Goal: Transaction & Acquisition: Purchase product/service

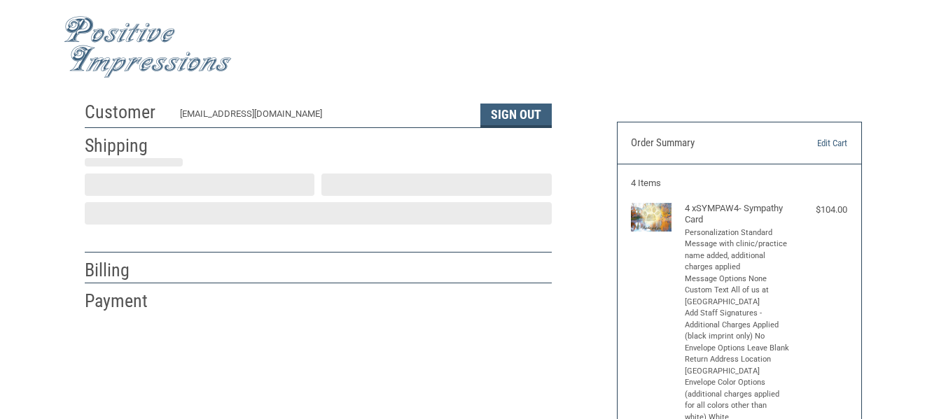
select select "US"
select select "TN"
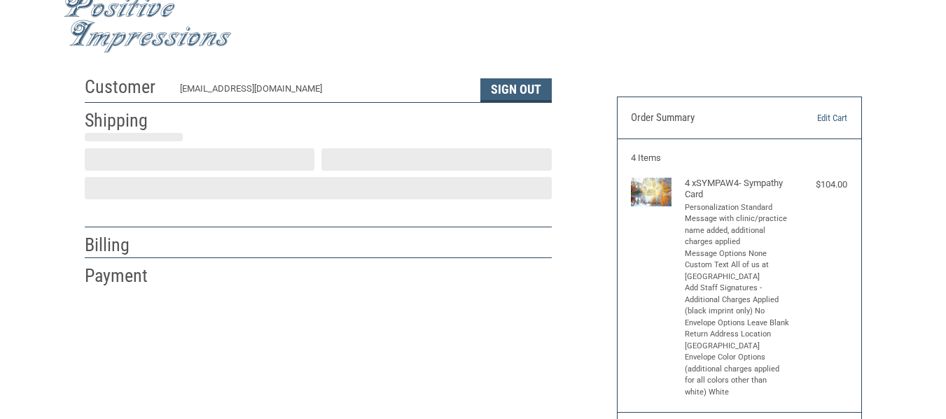
type input "Ooltewah"
select select "TN"
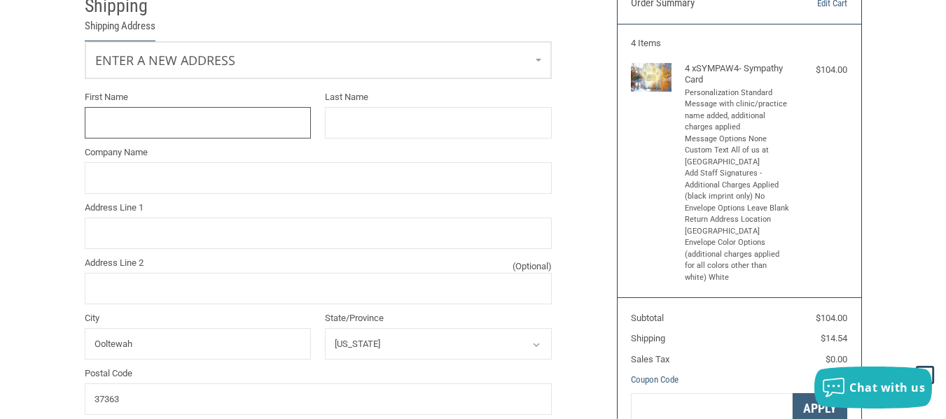
scroll to position [135, 0]
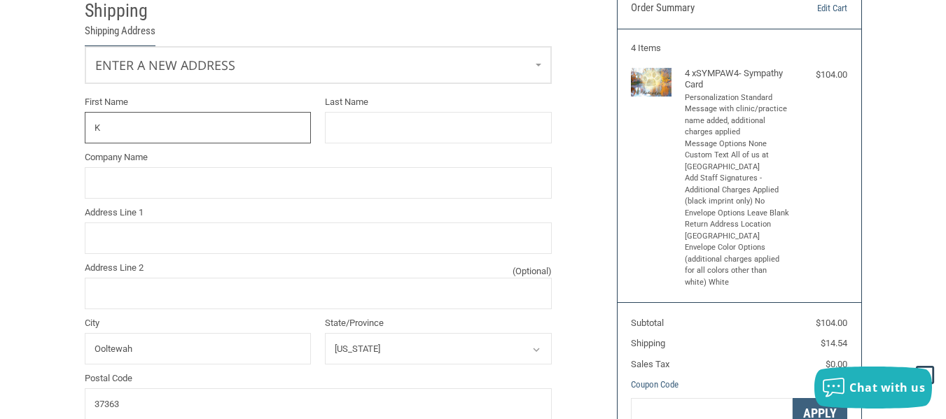
click at [128, 129] on input "K" at bounding box center [198, 127] width 227 height 31
type input "[PERSON_NAME]"
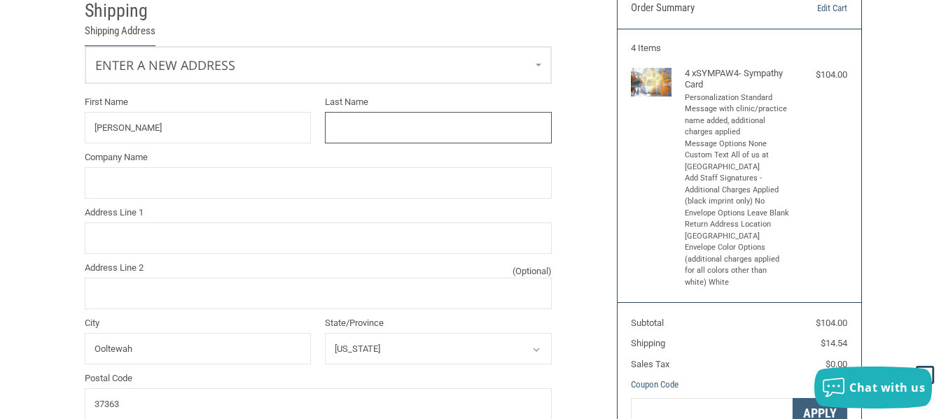
type input "[PERSON_NAME]"
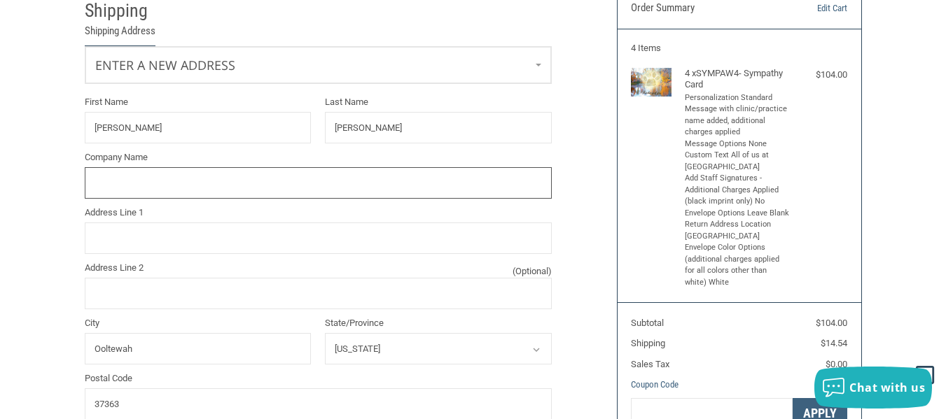
type input "[GEOGRAPHIC_DATA]"
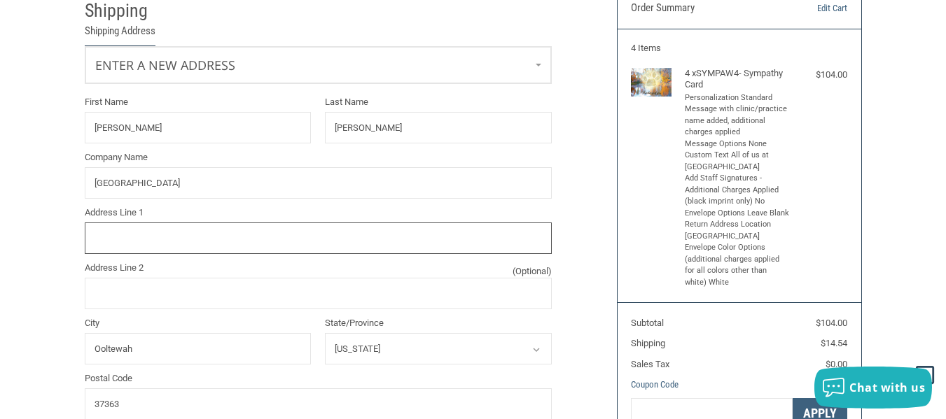
type input "[STREET_ADDRESS][PERSON_NAME]"
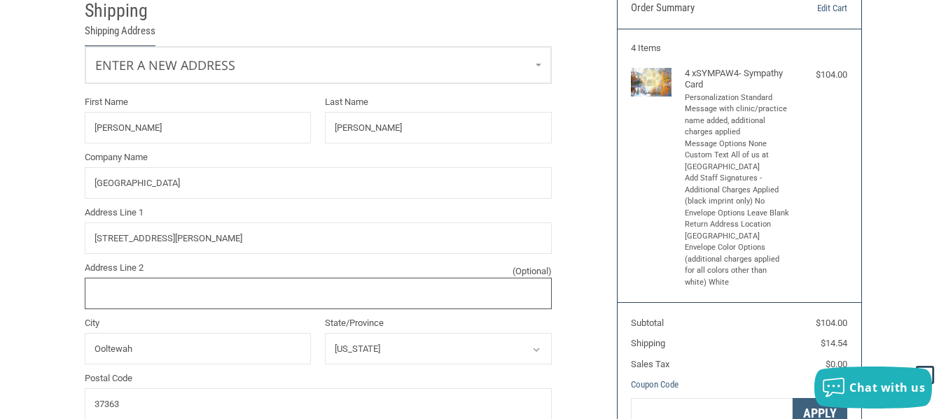
type input "Suite 103"
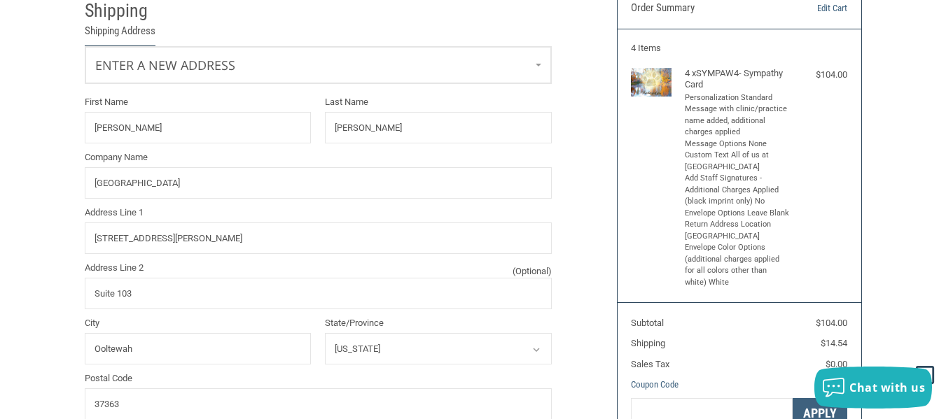
type input "4235917387"
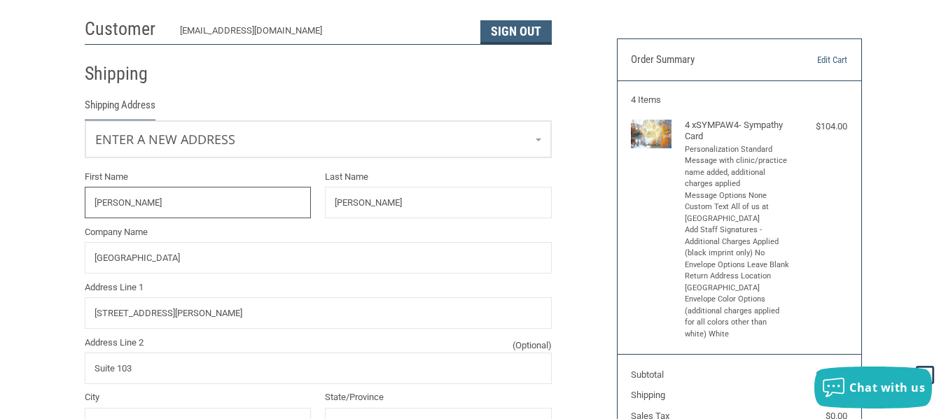
scroll to position [0, 0]
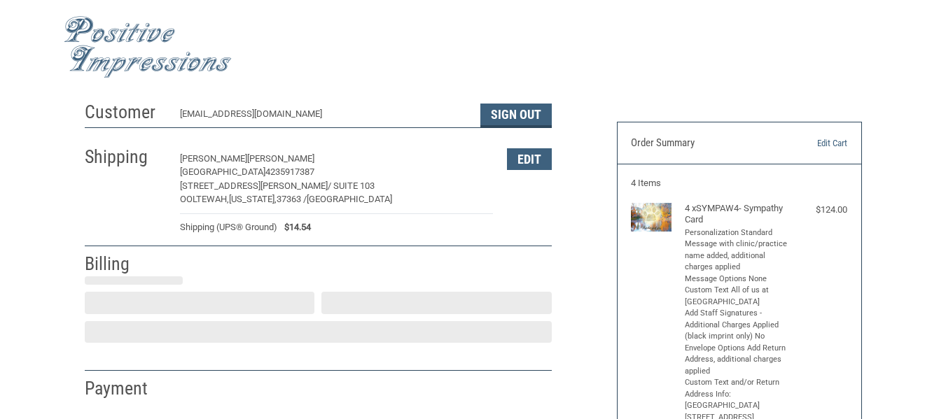
select select "TN"
select select "US"
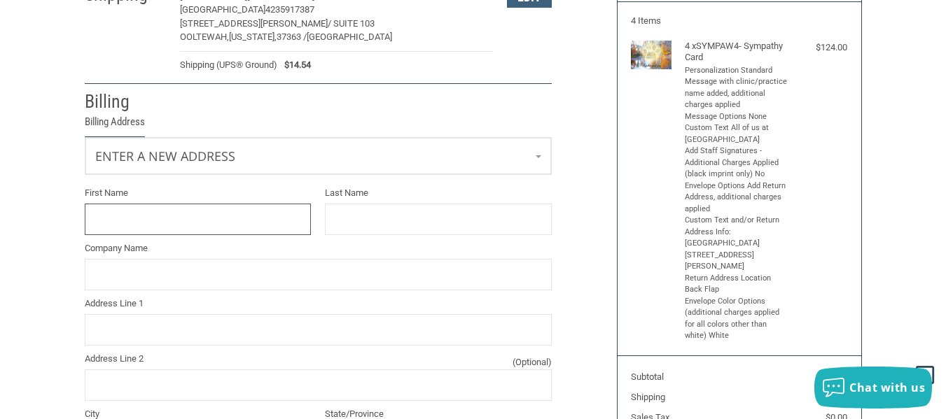
scroll to position [163, 0]
click at [227, 223] on input "First Name" at bounding box center [198, 218] width 227 height 31
type input "[PERSON_NAME]"
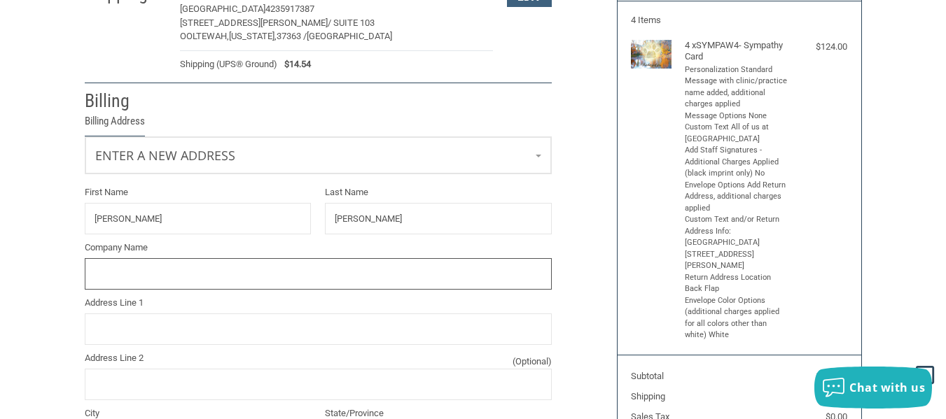
type input "[GEOGRAPHIC_DATA]"
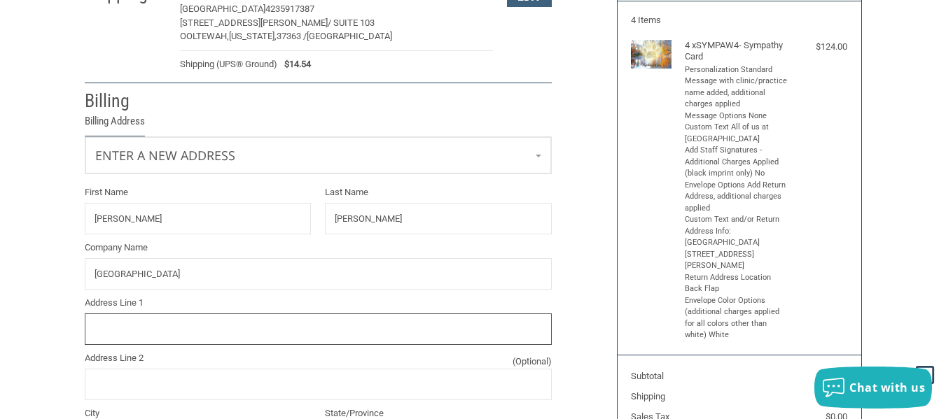
type input "[STREET_ADDRESS][PERSON_NAME]"
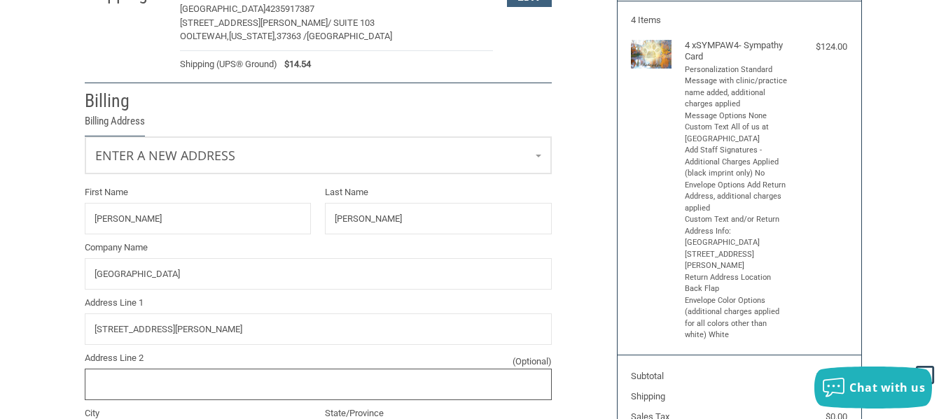
type input "Suite 103"
type input "4235917387"
type input "KARLA"
type input "WOODS"
type input "OOLTEWAH VETERINARY HOSPITAL"
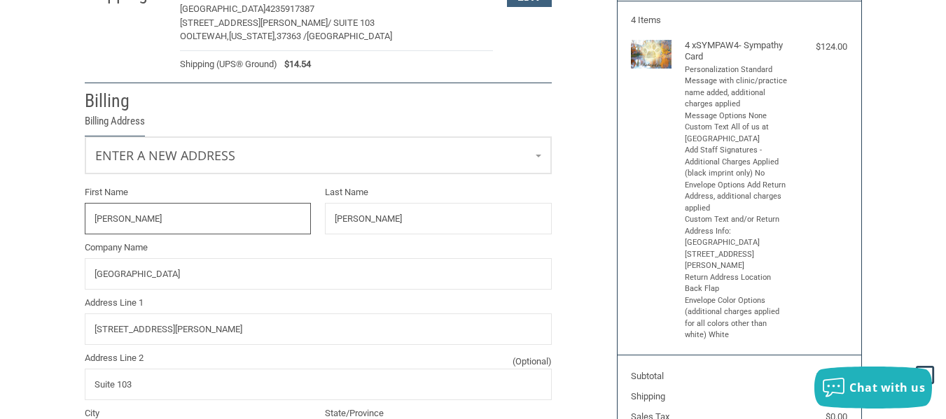
type input "5243 LITTLE DEBBIE PARKWAY"
type input "SUITE 103"
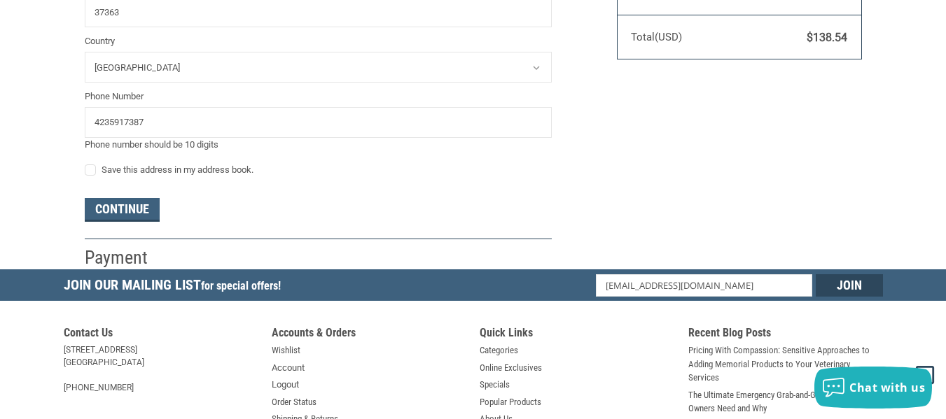
scroll to position [662, 0]
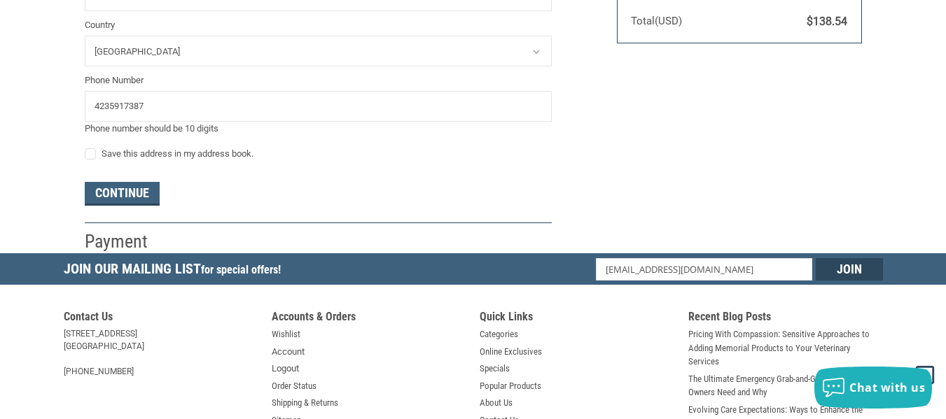
click at [129, 192] on button "Continue" at bounding box center [122, 194] width 75 height 24
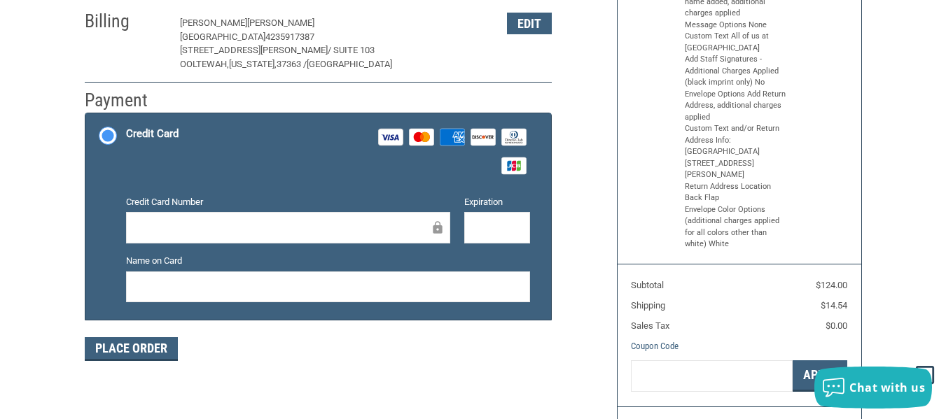
scroll to position [256, 0]
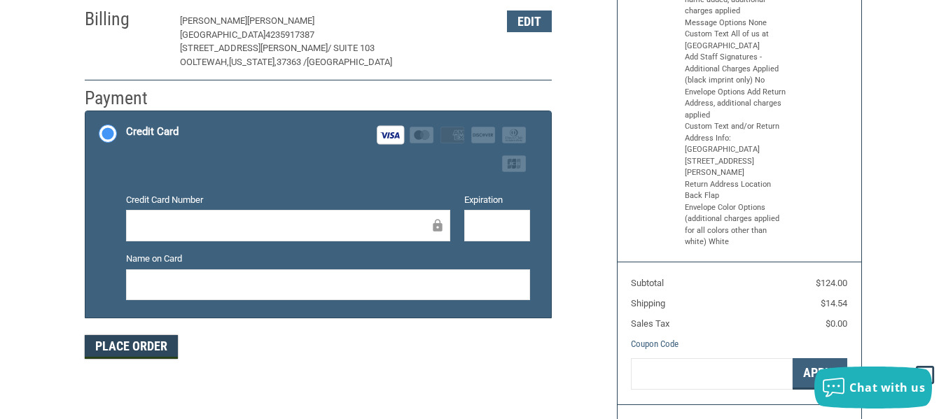
click at [125, 348] on button "Place Order" at bounding box center [131, 347] width 93 height 24
